Goal: Communication & Community: Connect with others

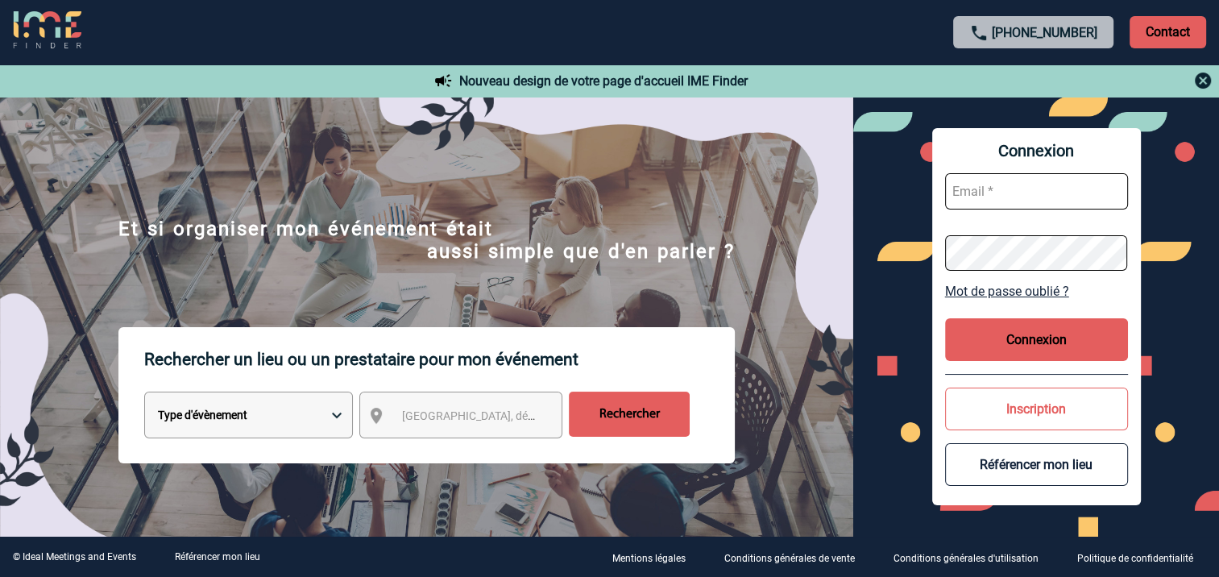
click at [1006, 193] on input "text" at bounding box center [1036, 191] width 183 height 36
type input "patricia.petit@knds.fr"
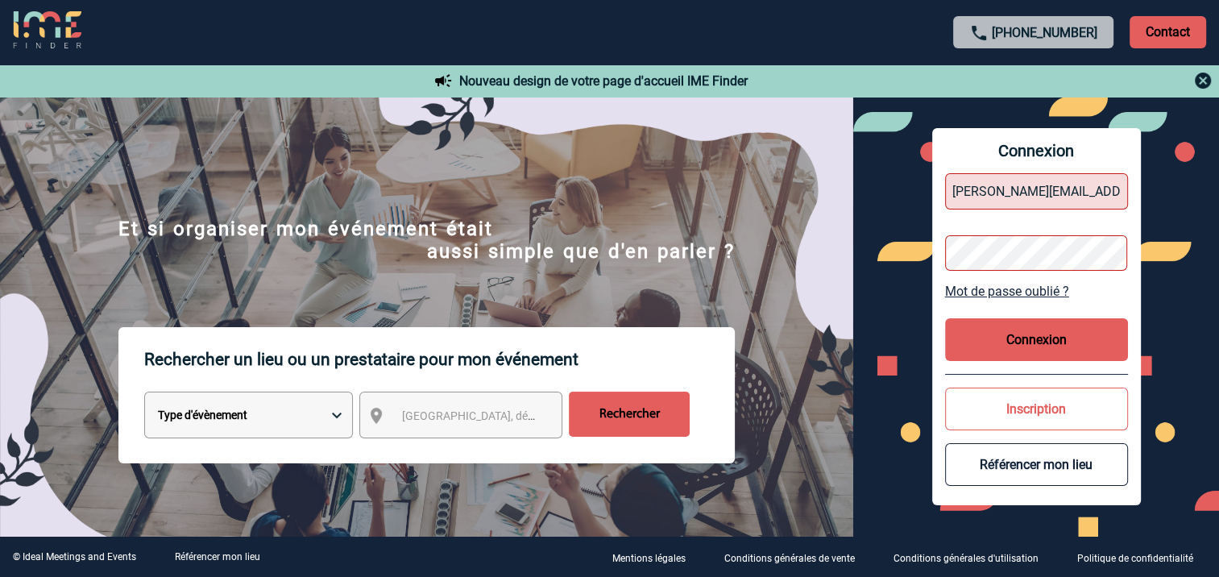
click at [898, 265] on div "Connexion patricia.petit@knds.fr Mot de passe oublié ? Connexion Inscription Ré…" at bounding box center [1037, 317] width 366 height 440
click at [1026, 339] on button "Connexion" at bounding box center [1036, 339] width 183 height 43
click at [1027, 340] on button "Connexion" at bounding box center [1036, 339] width 183 height 43
click at [410, 164] on img at bounding box center [427, 367] width 854 height 484
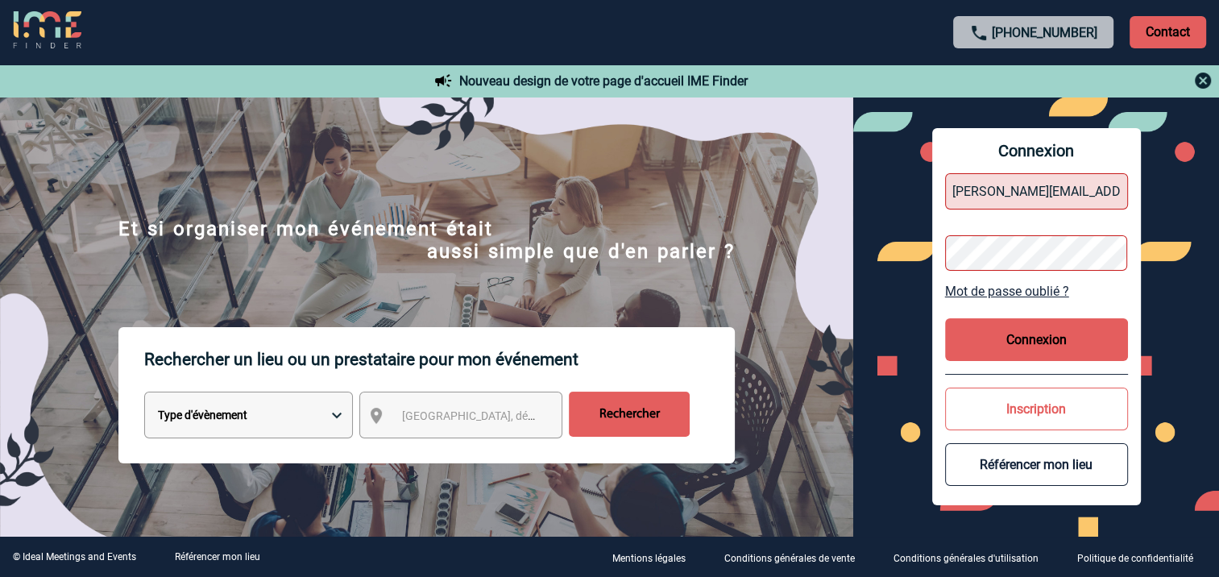
click at [410, 164] on img at bounding box center [427, 367] width 854 height 484
click at [526, 158] on img at bounding box center [427, 367] width 854 height 484
click at [1045, 341] on button "Connexion" at bounding box center [1036, 339] width 183 height 43
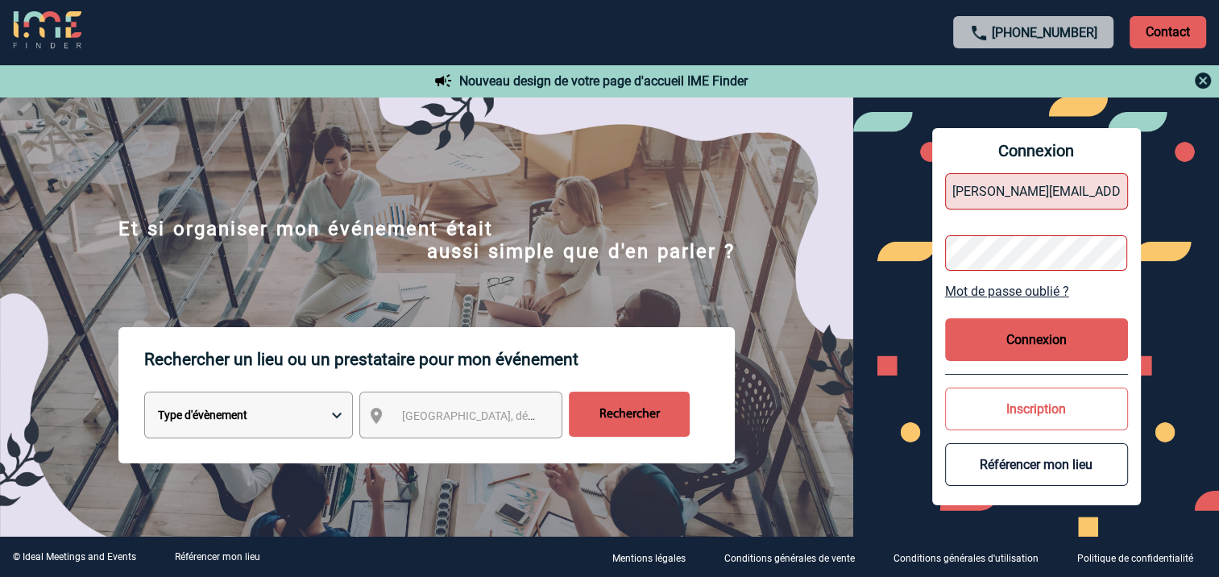
click at [1045, 341] on button "Connexion" at bounding box center [1036, 339] width 183 height 43
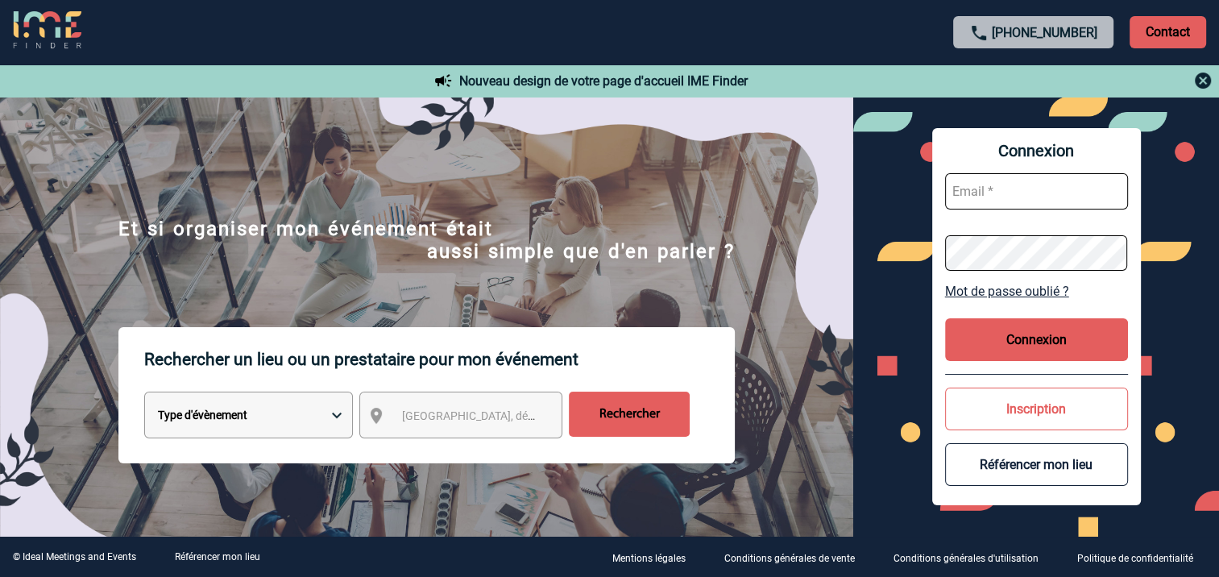
click at [1007, 190] on input "text" at bounding box center [1036, 191] width 183 height 36
type input "patricia.petit@knds.fr"
click at [1065, 342] on button "Connexion" at bounding box center [1036, 339] width 183 height 43
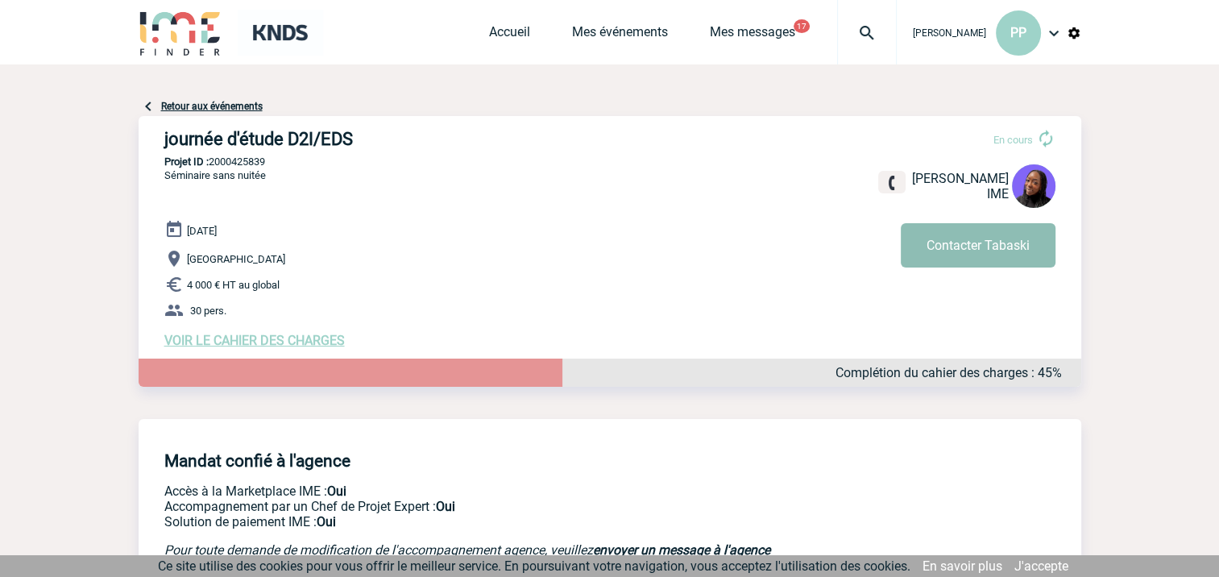
click at [961, 245] on button "Contacter Tabaski" at bounding box center [978, 245] width 155 height 44
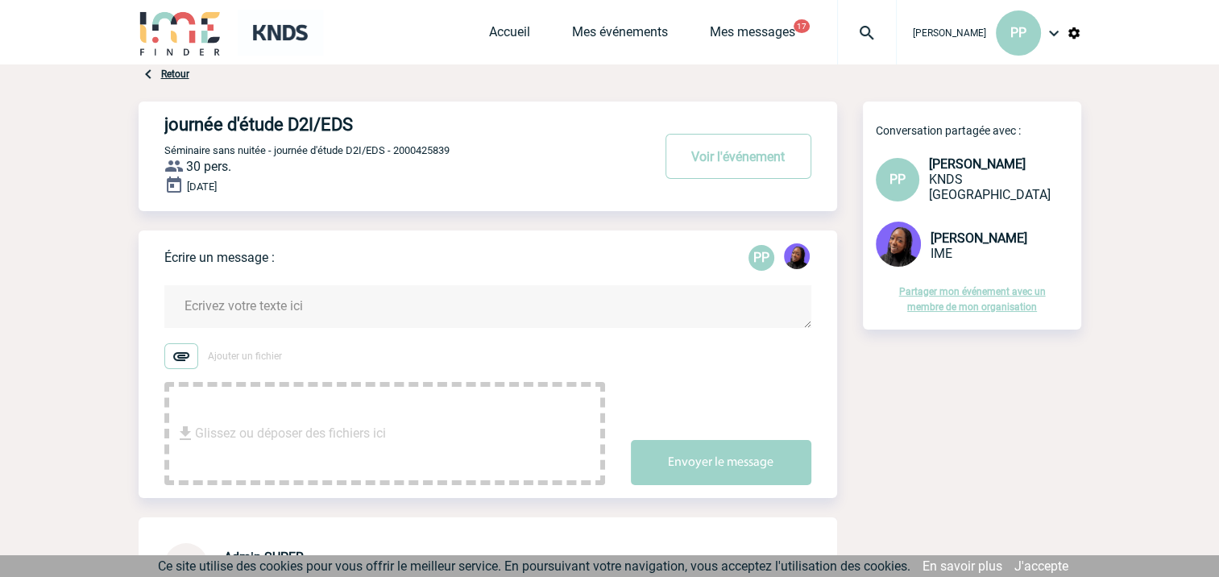
click at [235, 306] on textarea at bounding box center [487, 306] width 647 height 43
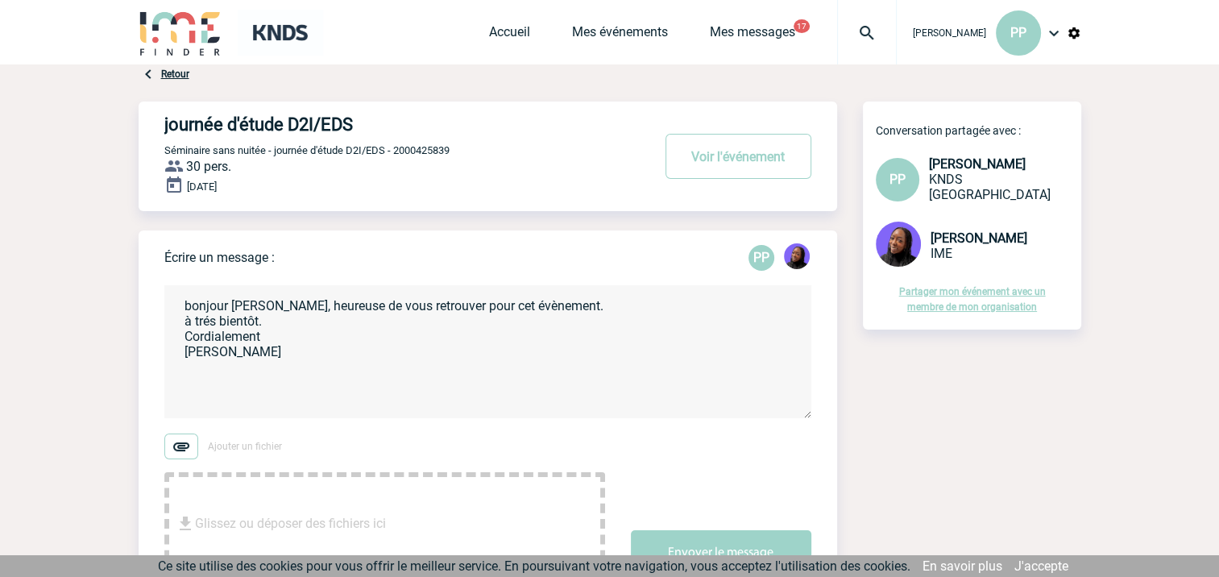
click at [205, 322] on textarea "bonjour [PERSON_NAME], heureuse de vous retrouver pour cet évènement. à trés bi…" at bounding box center [487, 351] width 647 height 133
click at [293, 351] on textarea "bonjour [PERSON_NAME], heureuse de vous retrouver pour cet évènement. à très bi…" at bounding box center [487, 351] width 647 height 133
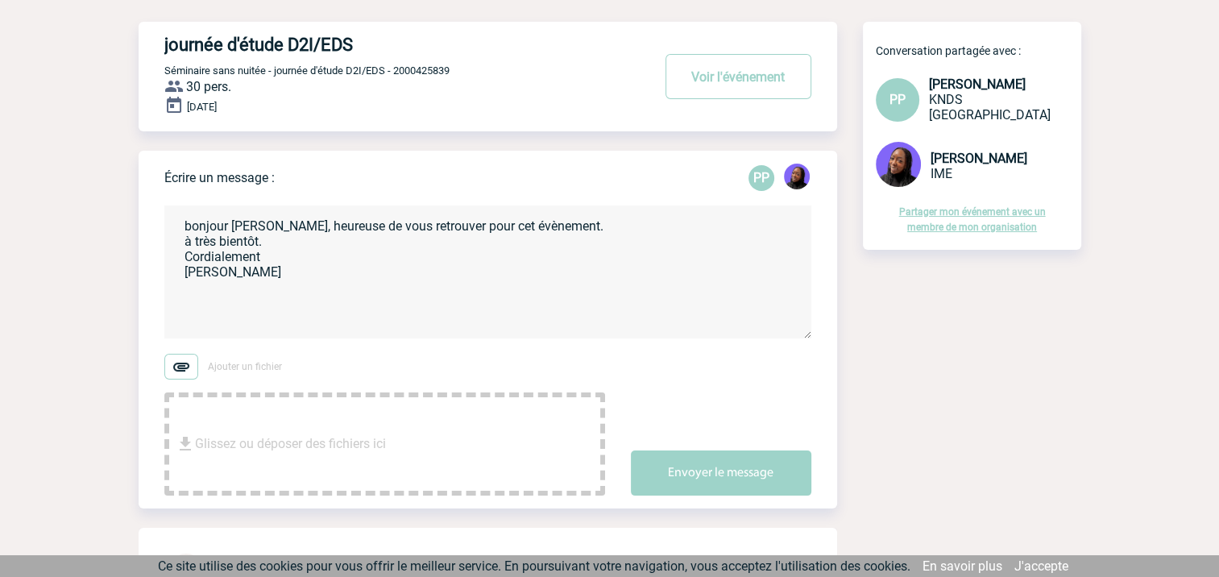
scroll to position [81, 0]
type textarea "bonjour [PERSON_NAME], heureuse de vous retrouver pour cet évènement. à très bi…"
click at [713, 467] on button "Envoyer le message" at bounding box center [721, 472] width 181 height 45
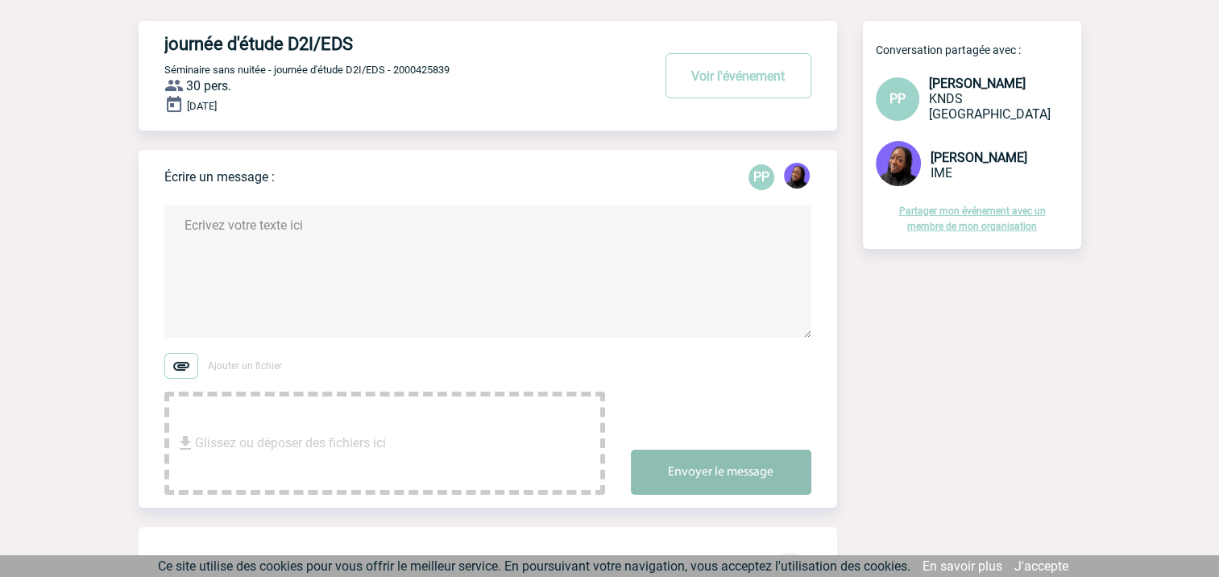
click at [708, 471] on button "Envoyer le message" at bounding box center [721, 472] width 181 height 45
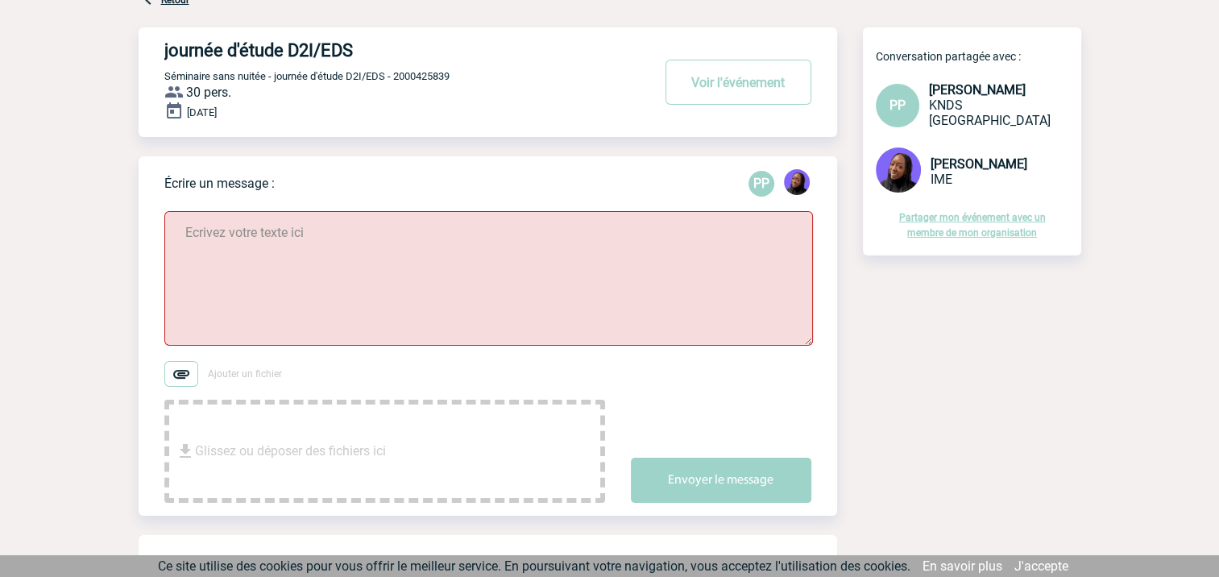
scroll to position [161, 0]
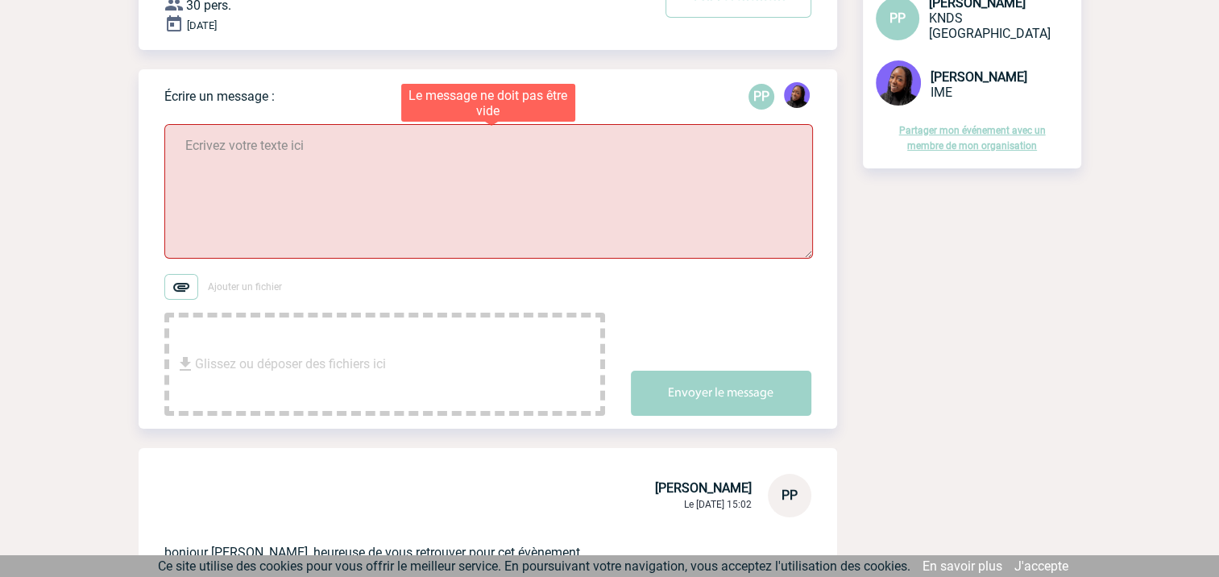
click at [226, 184] on textarea at bounding box center [488, 191] width 649 height 135
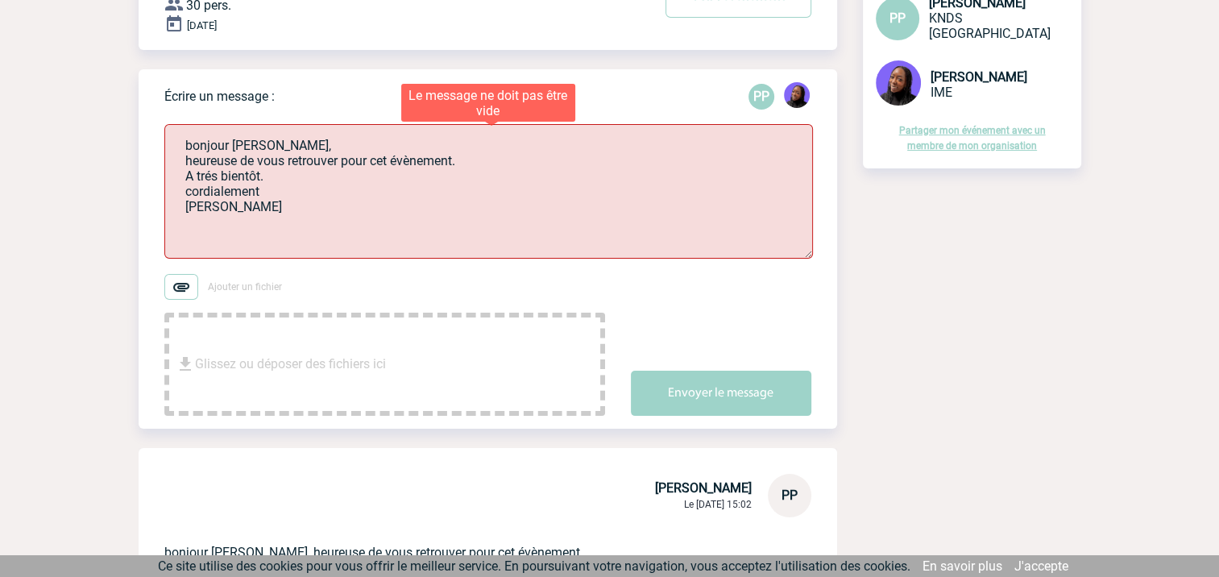
click at [205, 177] on textarea "bonjour [PERSON_NAME], heureuse de vous retrouver pour cet évènement. A trés bi…" at bounding box center [488, 191] width 649 height 135
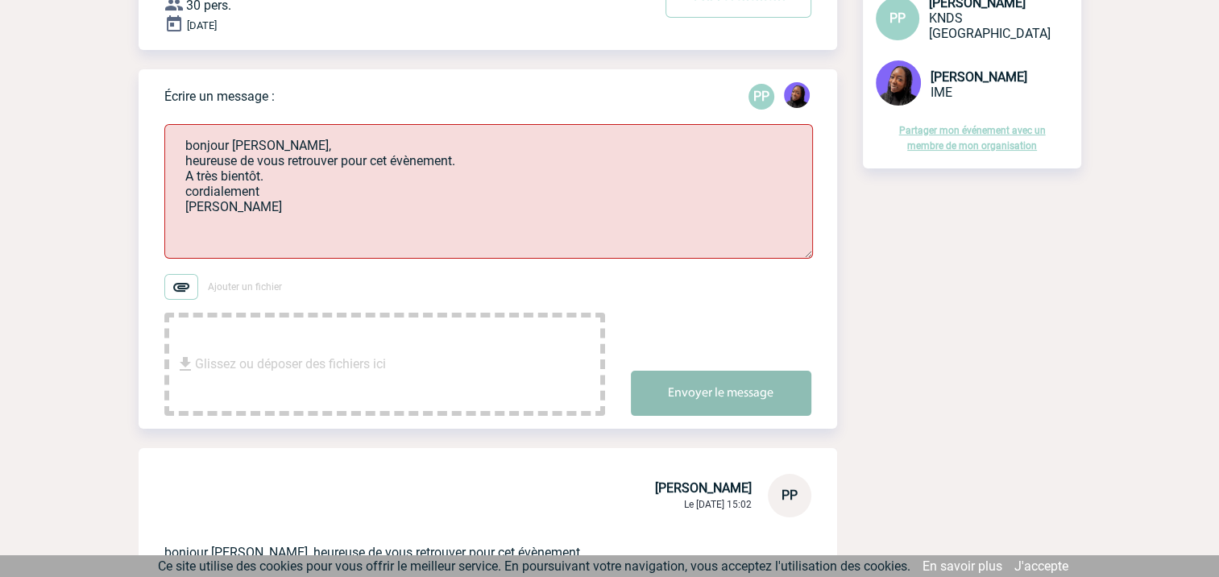
type textarea "bonjour [PERSON_NAME], heureuse de vous retrouver pour cet évènement. A très bi…"
click at [751, 393] on button "Envoyer le message" at bounding box center [721, 393] width 181 height 45
